Goal: Task Accomplishment & Management: Manage account settings

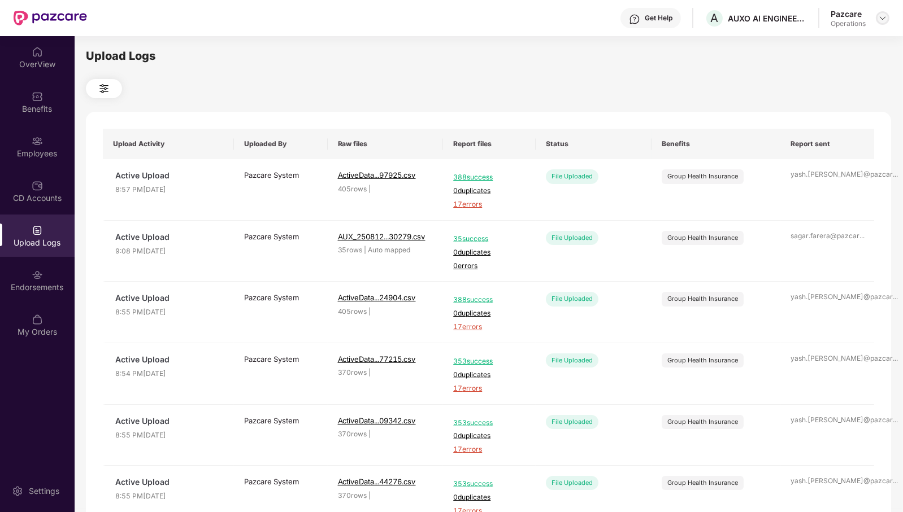
click at [882, 18] on img at bounding box center [882, 18] width 9 height 9
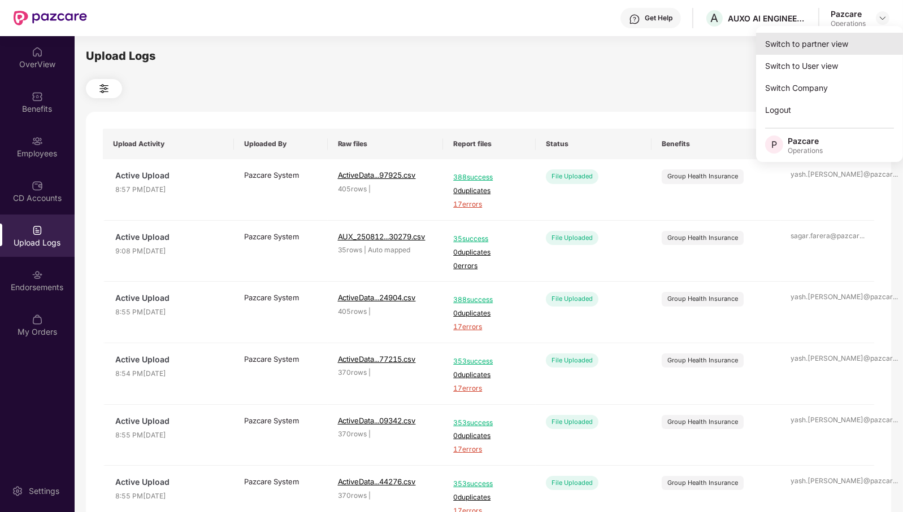
click at [850, 44] on div "Switch to partner view" at bounding box center [829, 44] width 147 height 22
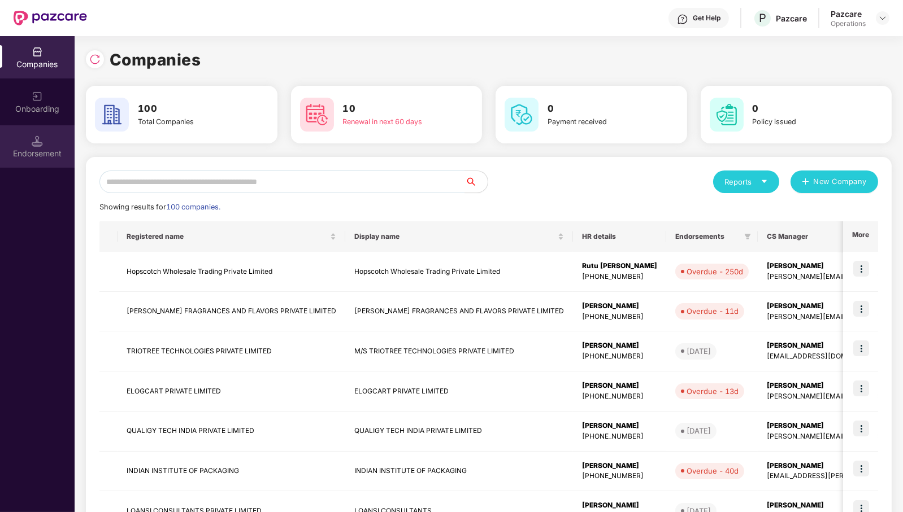
click at [45, 149] on div "Endorsement" at bounding box center [37, 153] width 75 height 11
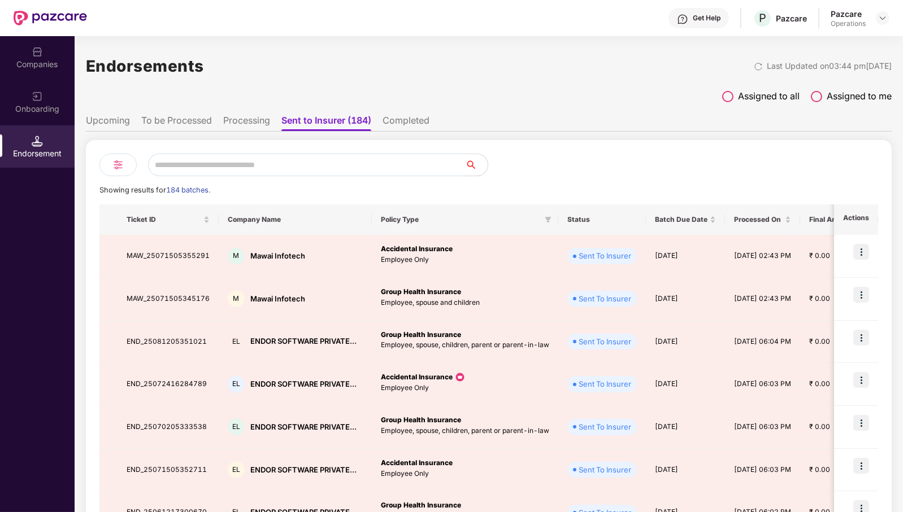
click at [244, 164] on input "text" at bounding box center [306, 165] width 317 height 23
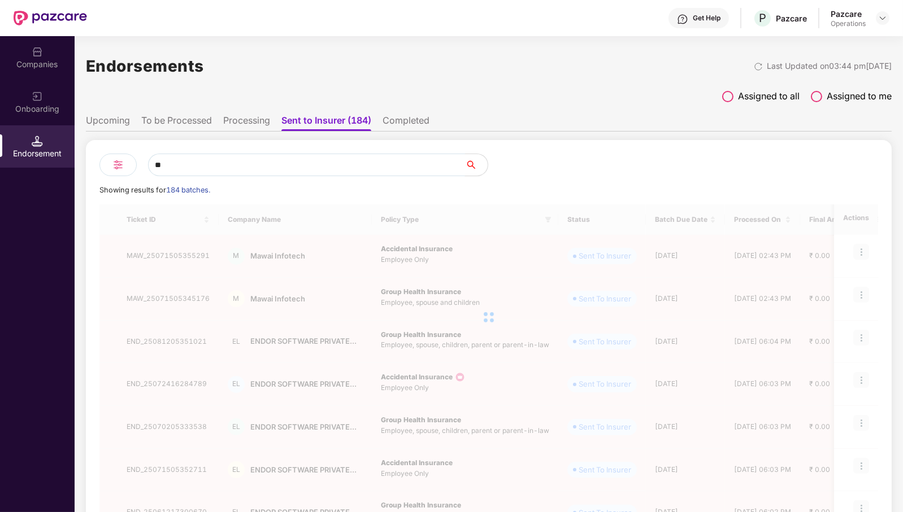
type input "*"
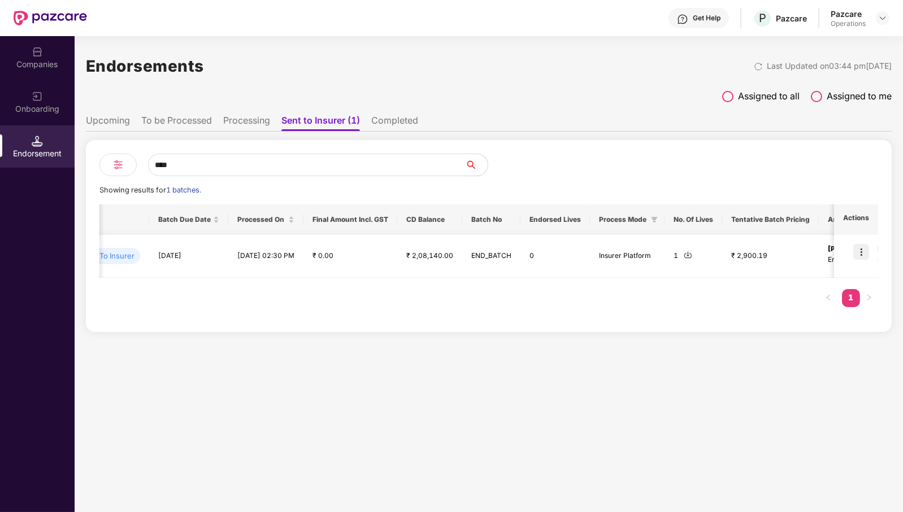
scroll to position [0, 436]
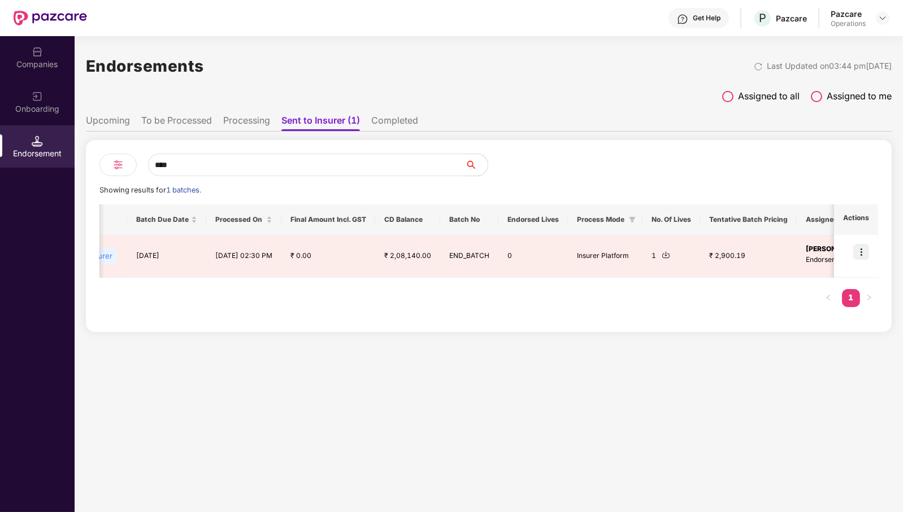
type input "****"
click at [189, 118] on li "To be Processed" at bounding box center [176, 123] width 71 height 16
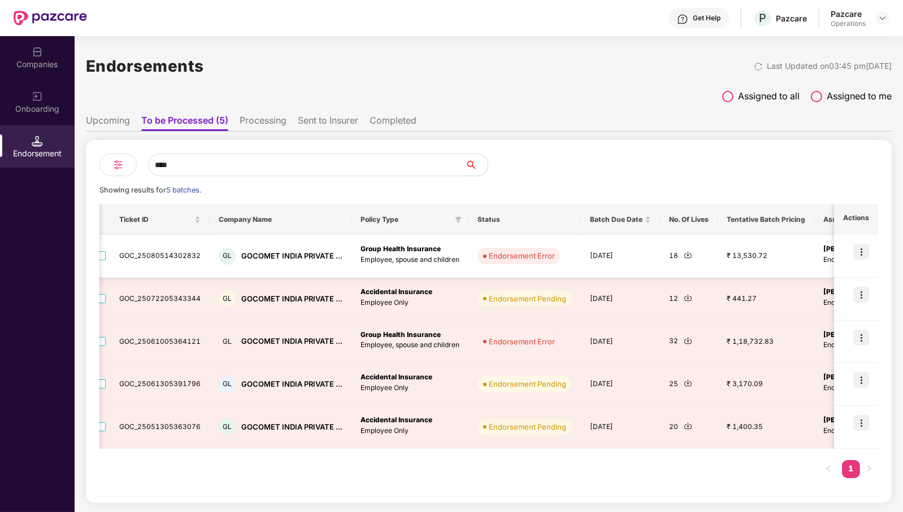
scroll to position [0, 0]
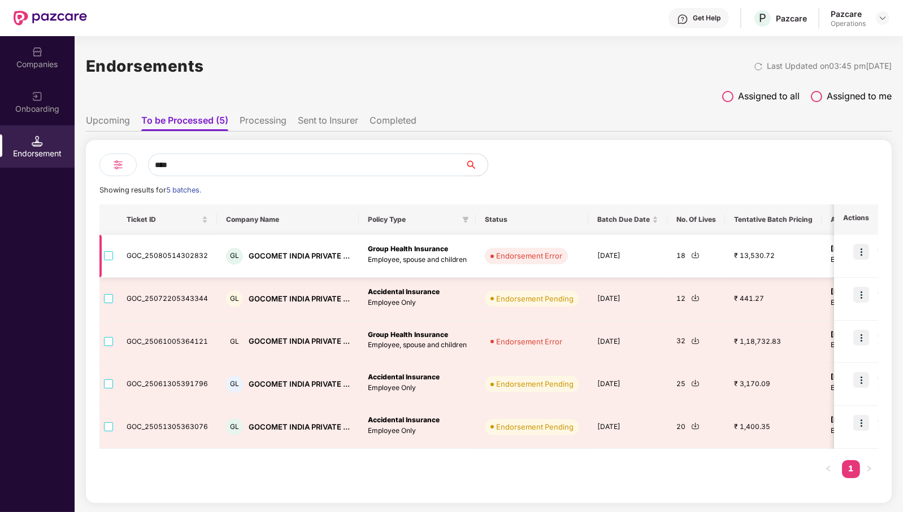
click at [691, 255] on img at bounding box center [695, 255] width 8 height 8
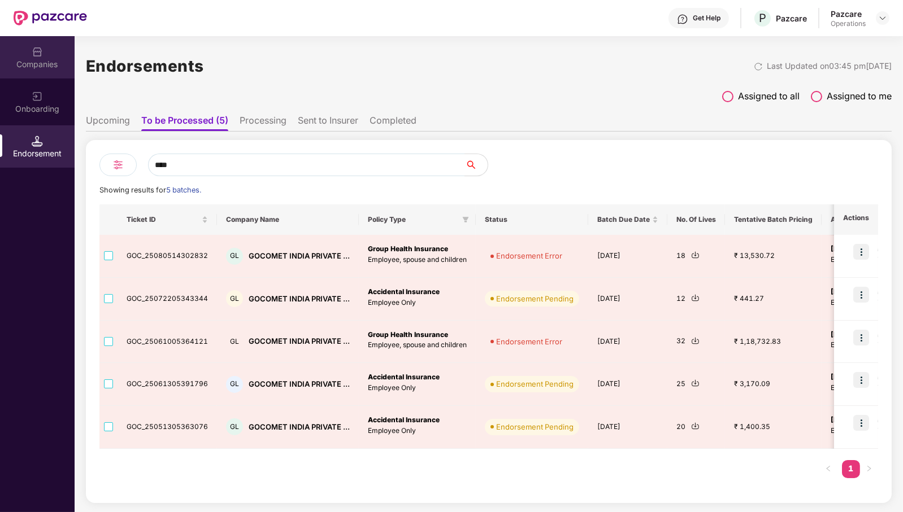
click at [38, 66] on div "Companies" at bounding box center [37, 64] width 75 height 11
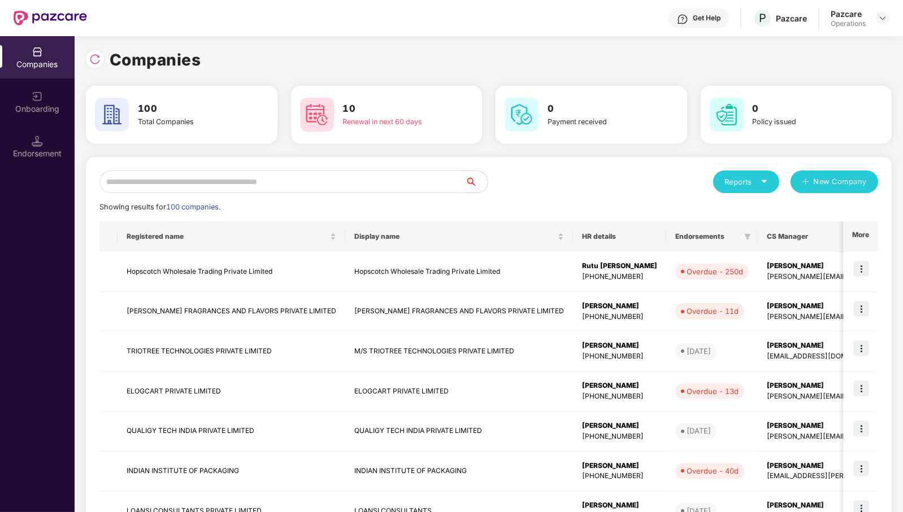
click at [251, 188] on input "text" at bounding box center [282, 182] width 366 height 23
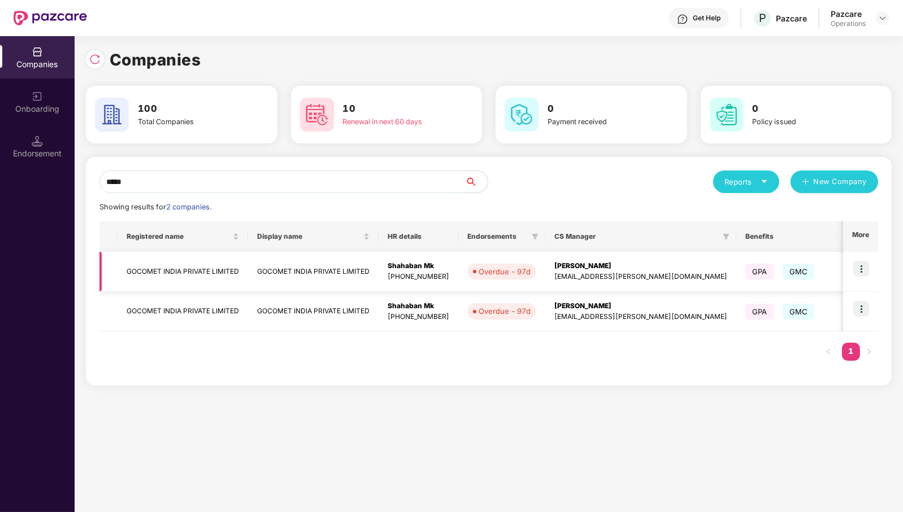
type input "*****"
click at [195, 270] on td "GOCOMET INDIA PRIVATE LIMITED" at bounding box center [183, 272] width 131 height 40
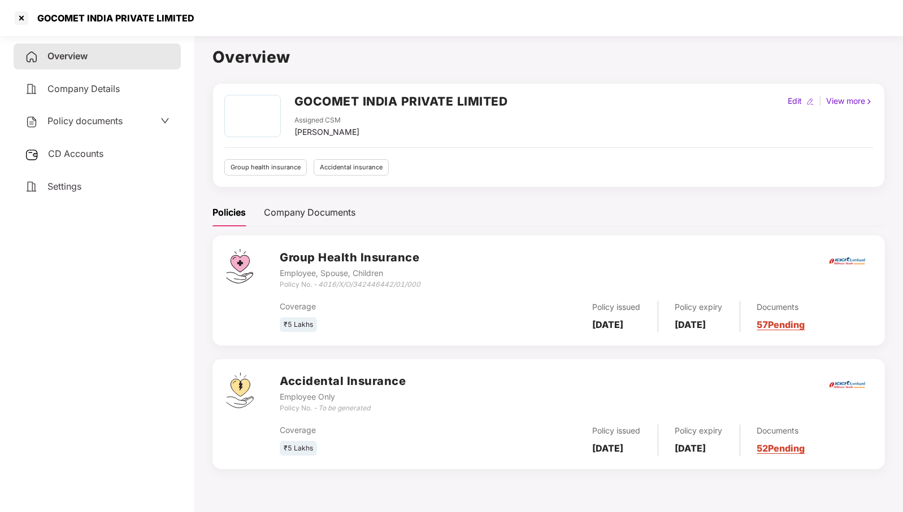
click at [410, 95] on h2 "GOCOMET INDIA PRIVATE LIMITED" at bounding box center [401, 101] width 214 height 19
copy h2 "GOCOMET INDIA PRIVATE LIMITED"
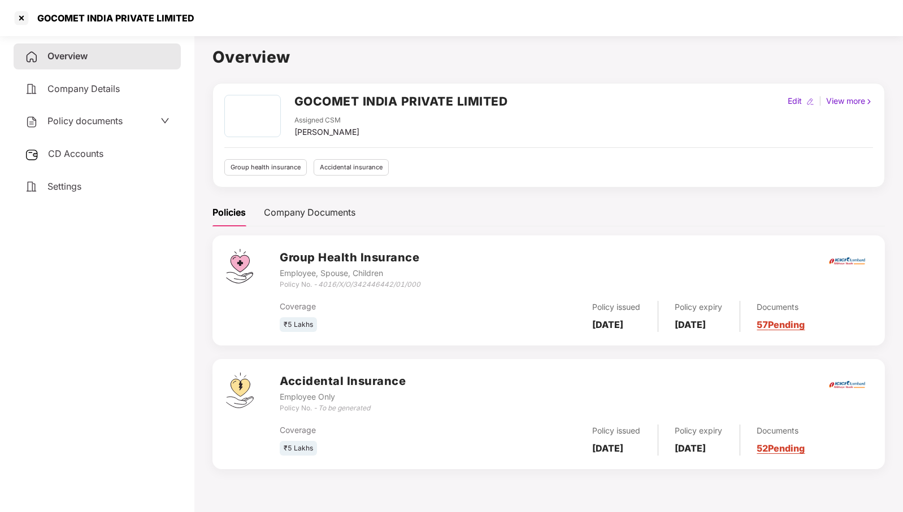
click at [359, 285] on icon "4016/X/O/342446442/01/000" at bounding box center [369, 284] width 102 height 8
copy div "Policy No. - 4016/X/O/342446442/01/000"
click at [386, 328] on div "₹5 Lakhs" at bounding box center [378, 325] width 197 height 15
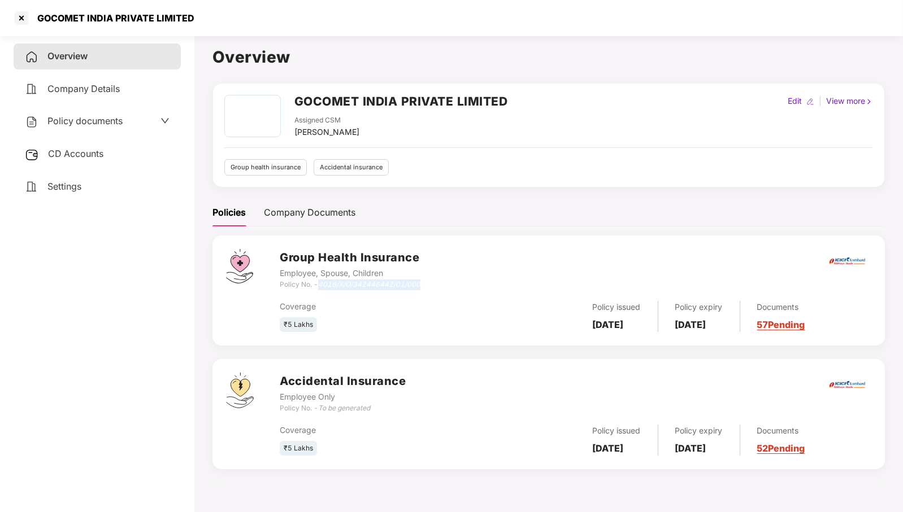
drag, startPoint x: 320, startPoint y: 285, endPoint x: 457, endPoint y: 286, distance: 136.2
click at [457, 286] on div "Group Health Insurance Employee, Spouse, Children Policy No. - 4016/X/O/3424464…" at bounding box center [576, 269] width 592 height 41
copy icon "4016/X/O/342446442/01/000"
click at [23, 18] on div at bounding box center [21, 18] width 18 height 18
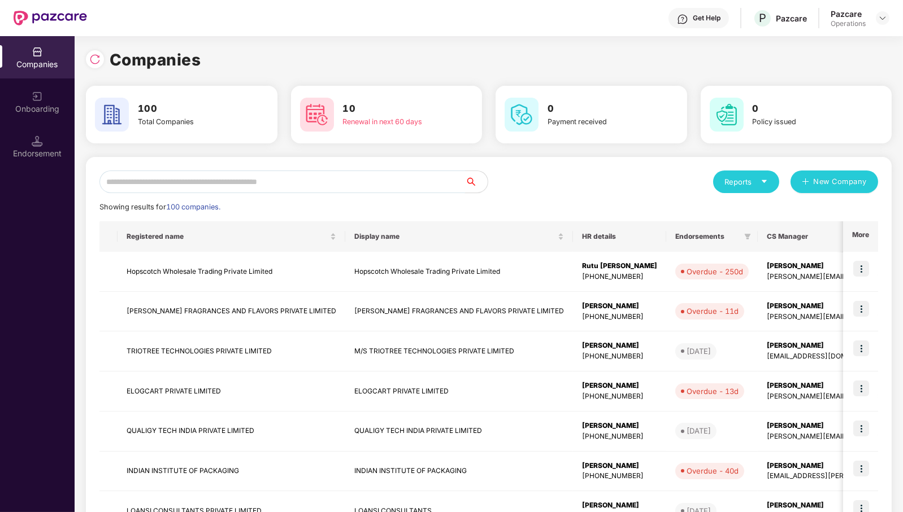
click at [183, 184] on input "text" at bounding box center [282, 182] width 366 height 23
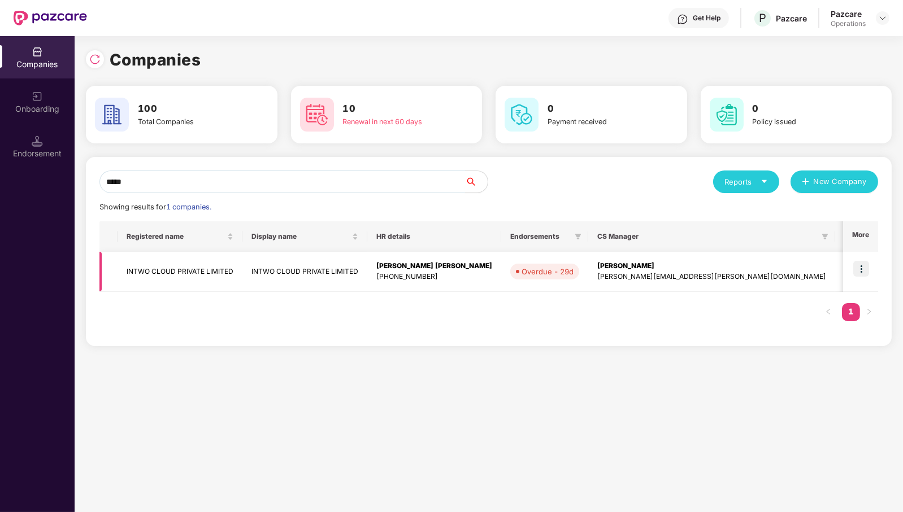
type input "*****"
click at [862, 266] on img at bounding box center [861, 269] width 16 height 16
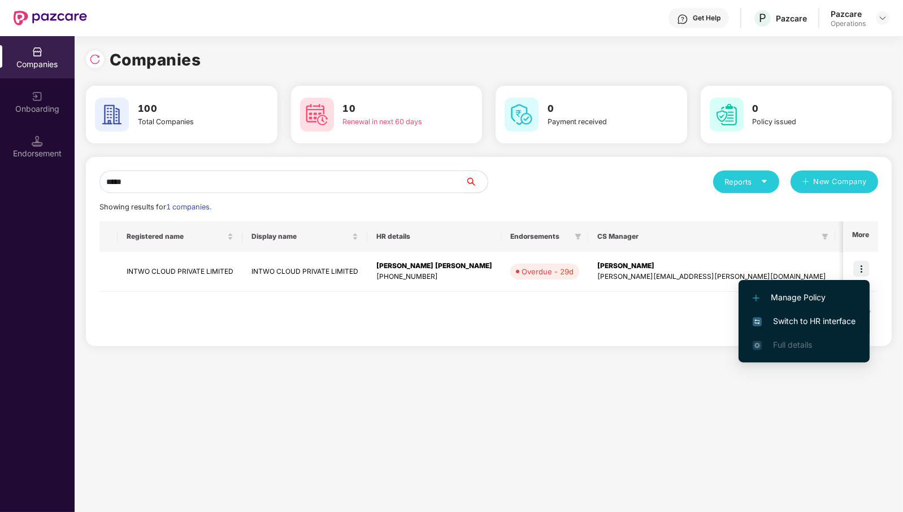
click at [818, 323] on span "Switch to HR interface" at bounding box center [804, 321] width 103 height 12
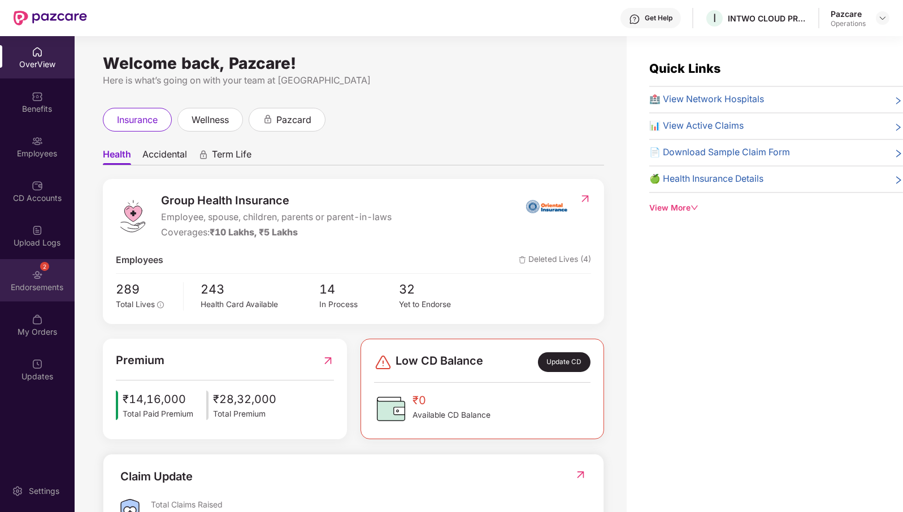
click at [50, 287] on div "Endorsements" at bounding box center [37, 287] width 75 height 11
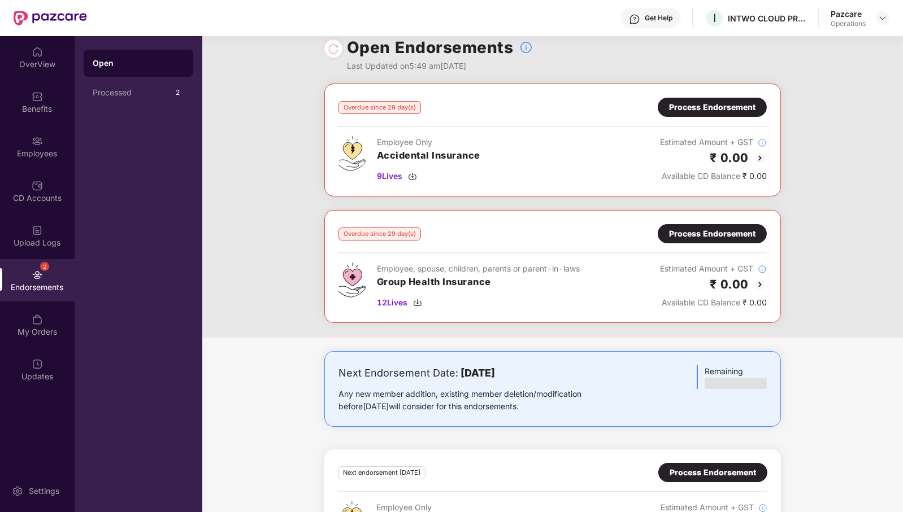
scroll to position [220, 0]
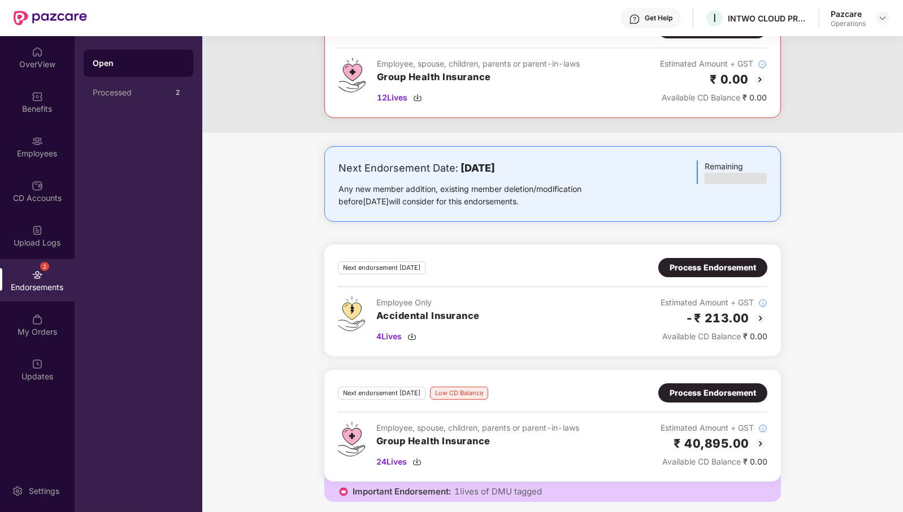
click at [704, 389] on div "Process Endorsement" at bounding box center [713, 393] width 86 height 12
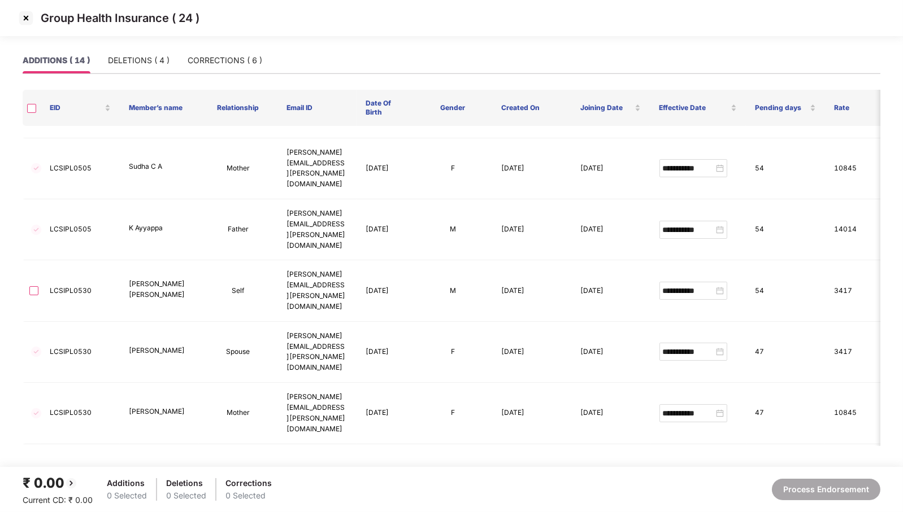
scroll to position [0, 0]
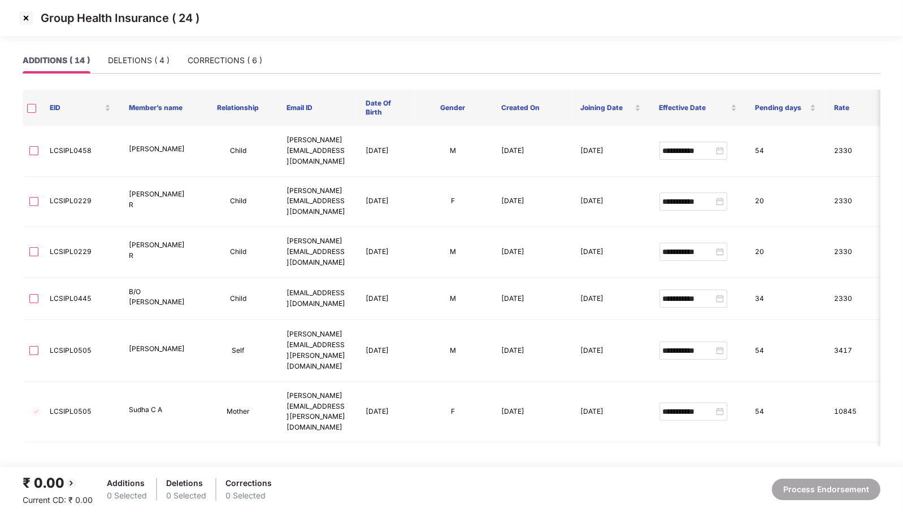
click at [26, 20] on img at bounding box center [26, 18] width 18 height 18
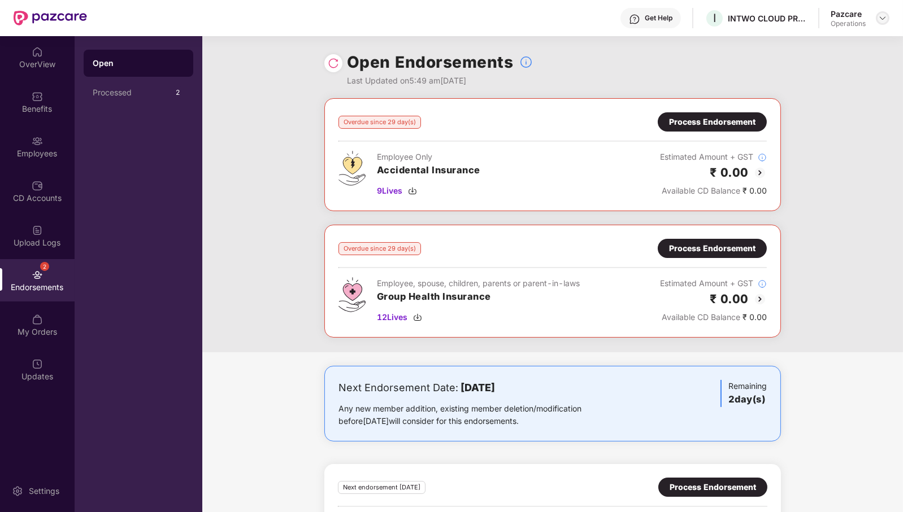
click at [881, 20] on img at bounding box center [882, 18] width 9 height 9
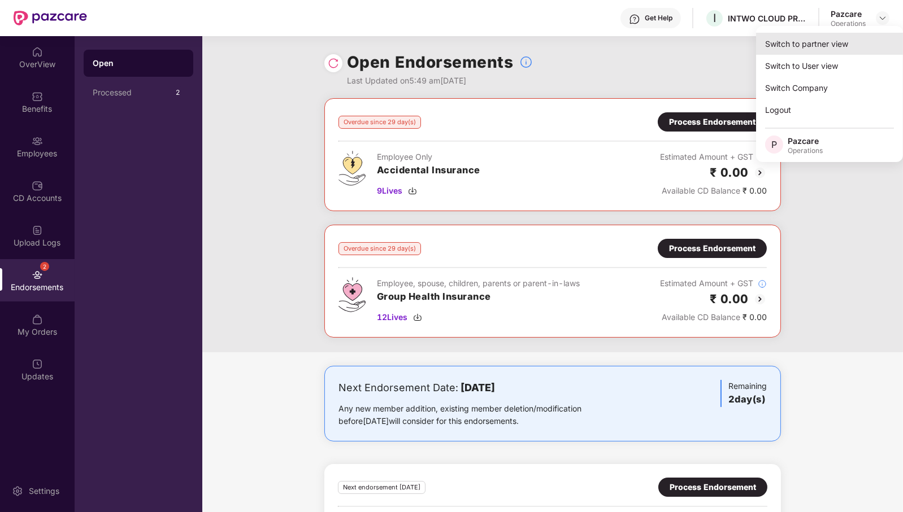
click at [845, 41] on div "Switch to partner view" at bounding box center [829, 44] width 147 height 22
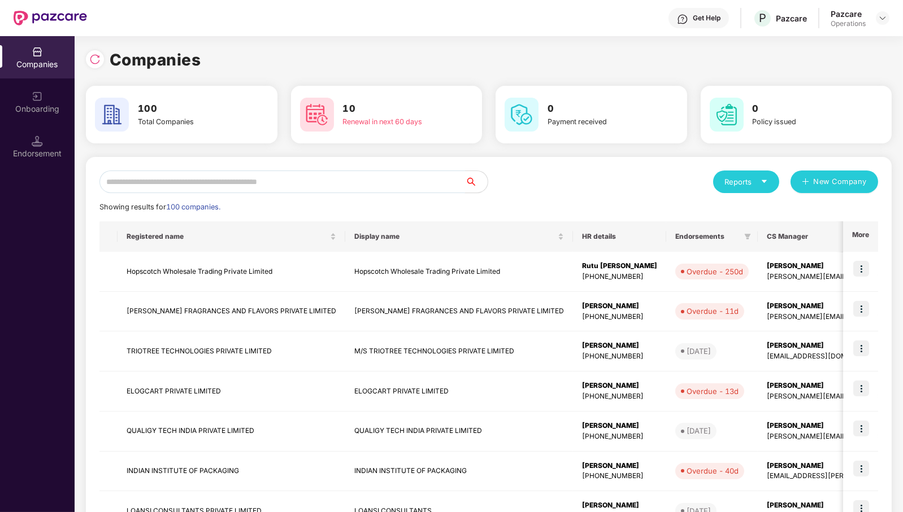
click at [357, 181] on input "text" at bounding box center [282, 182] width 366 height 23
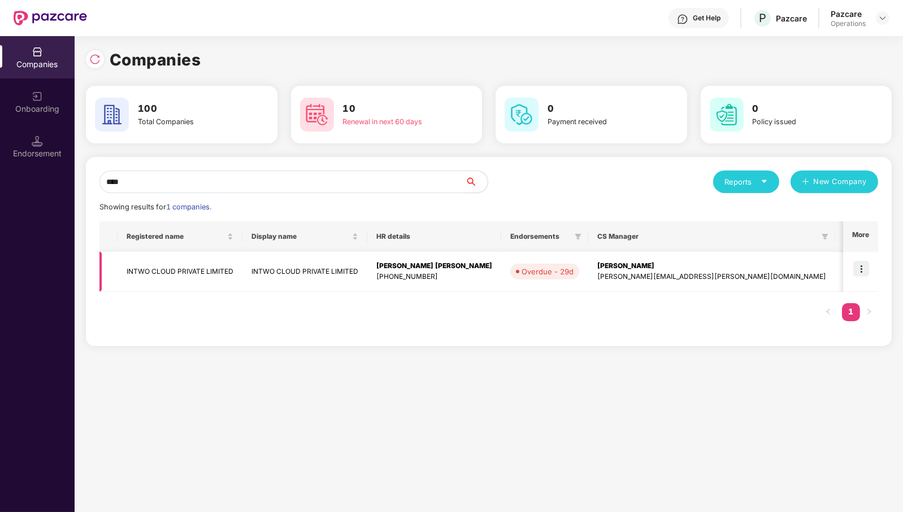
type input "****"
click at [867, 268] on img at bounding box center [861, 269] width 16 height 16
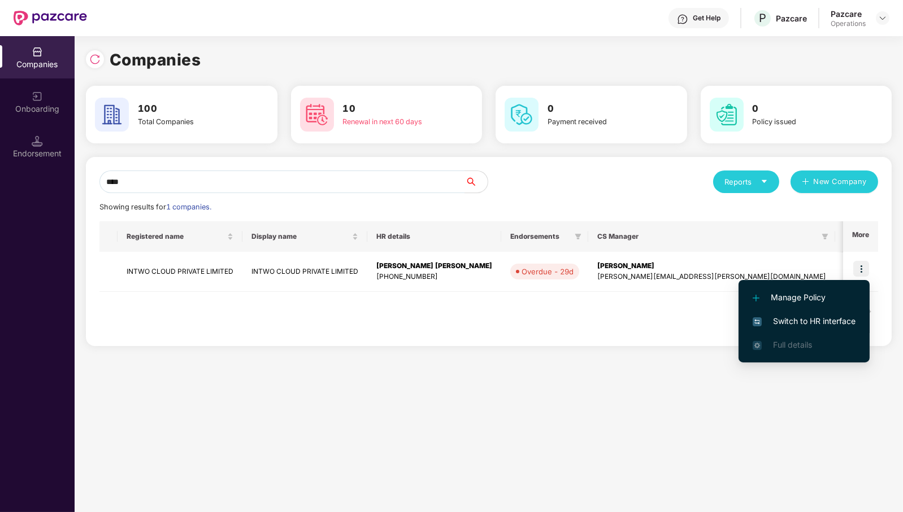
click at [824, 320] on span "Switch to HR interface" at bounding box center [804, 321] width 103 height 12
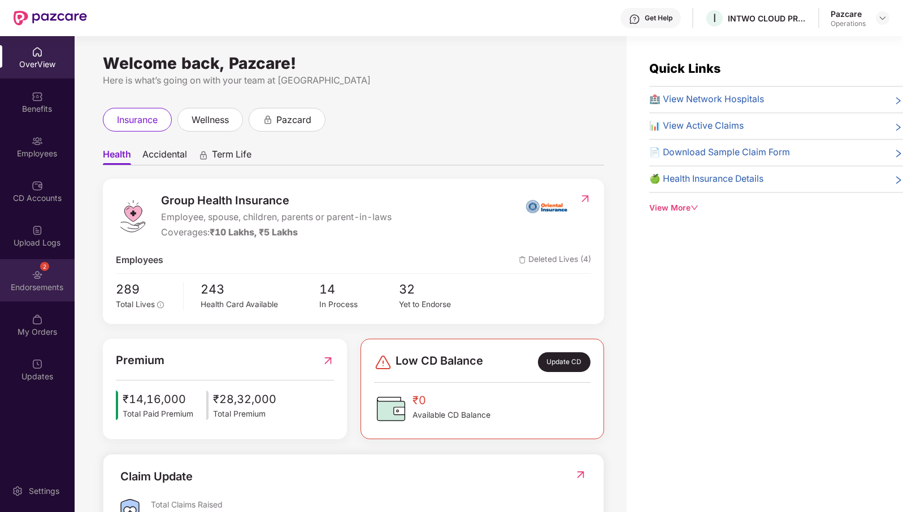
click at [36, 284] on div "Endorsements" at bounding box center [37, 287] width 75 height 11
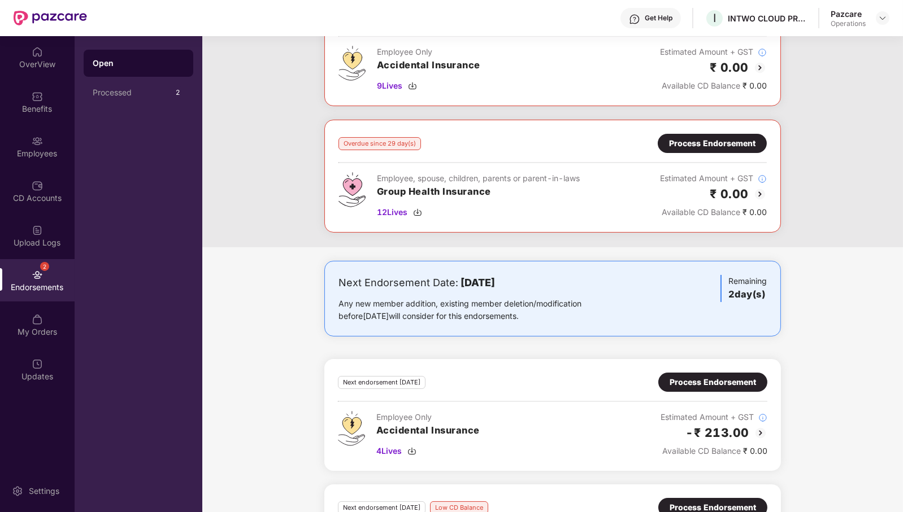
scroll to position [220, 0]
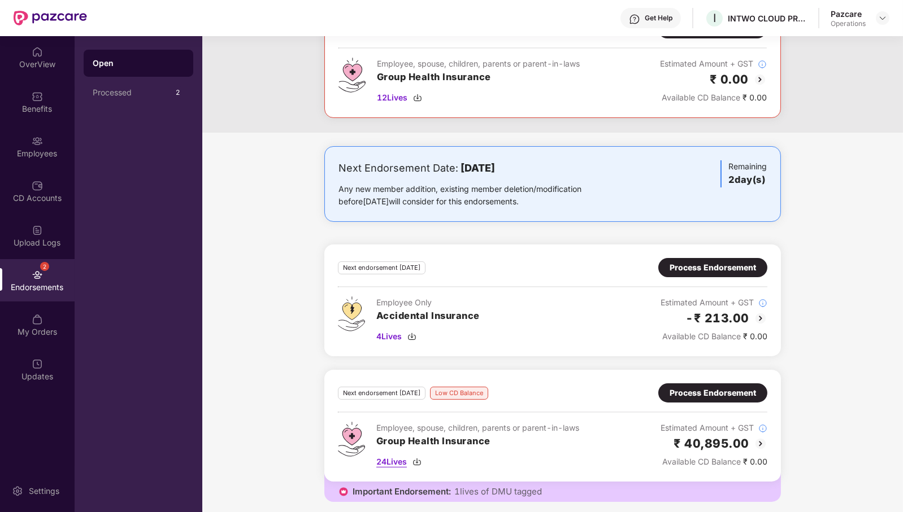
click at [388, 457] on span "24 Lives" at bounding box center [391, 462] width 31 height 12
click at [883, 19] on img at bounding box center [882, 18] width 9 height 9
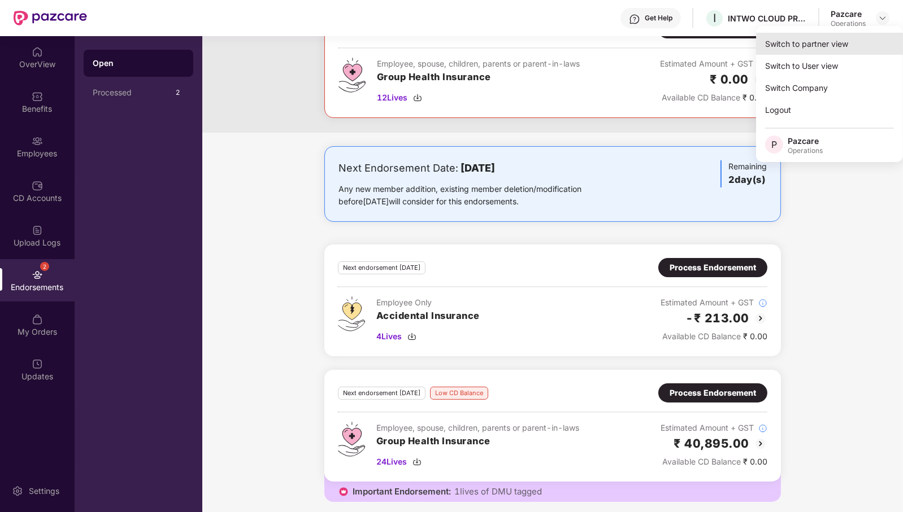
click at [835, 44] on div "Switch to partner view" at bounding box center [829, 44] width 147 height 22
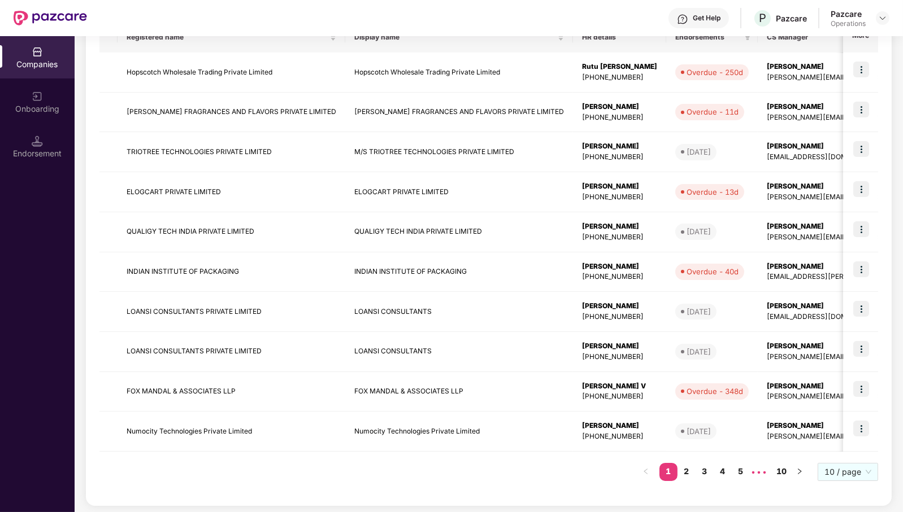
scroll to position [0, 0]
